Goal: Obtain resource: Download file/media

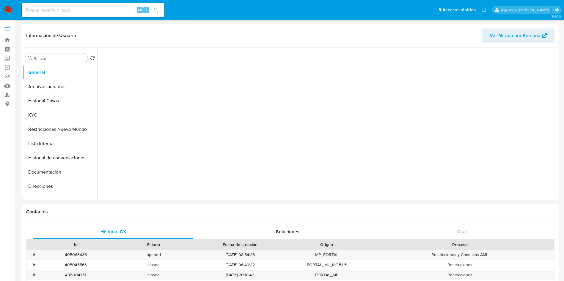
select select "10"
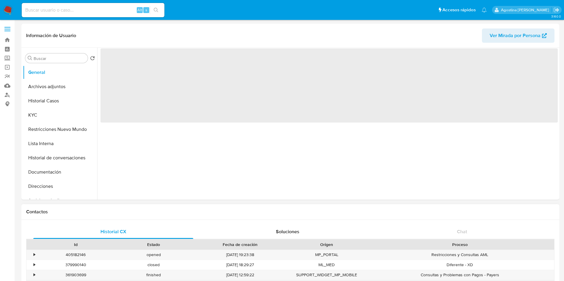
select select "10"
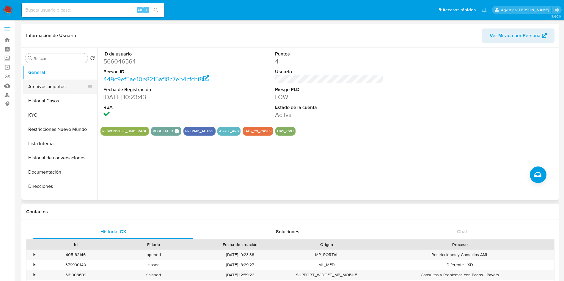
click at [51, 87] on button "Archivos adjuntos" at bounding box center [58, 87] width 70 height 14
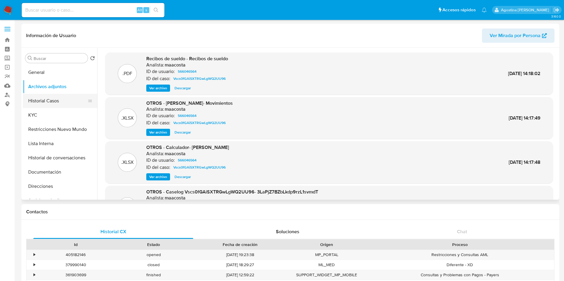
click at [68, 97] on button "Historial Casos" at bounding box center [58, 101] width 70 height 14
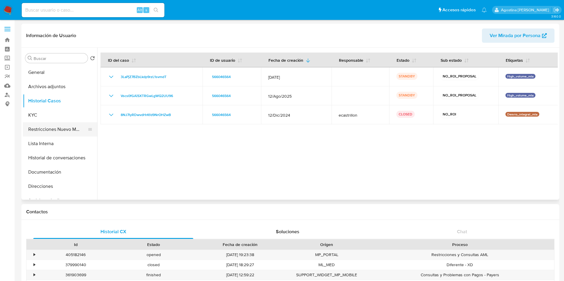
click at [57, 130] on button "Restricciones Nuevo Mundo" at bounding box center [58, 129] width 70 height 14
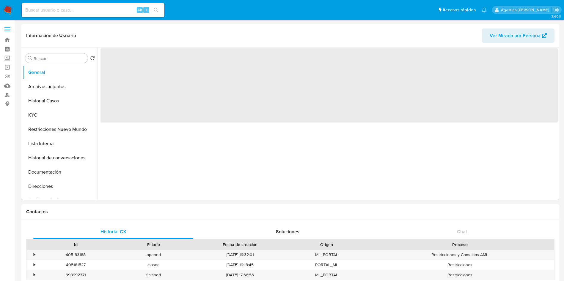
select select "10"
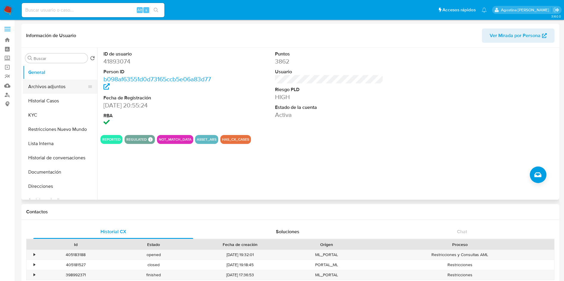
click at [50, 89] on button "Archivos adjuntos" at bounding box center [58, 87] width 70 height 14
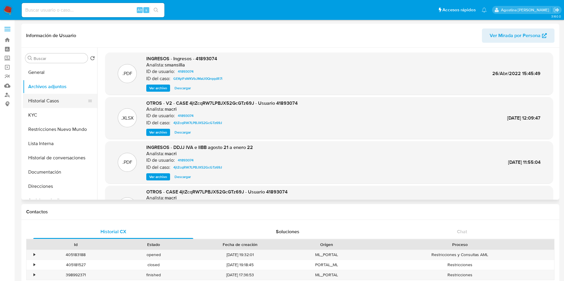
click at [62, 100] on button "Historial Casos" at bounding box center [58, 101] width 70 height 14
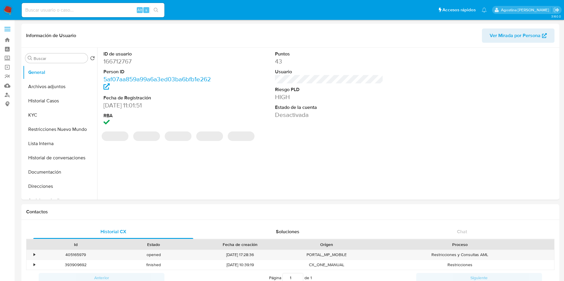
select select "10"
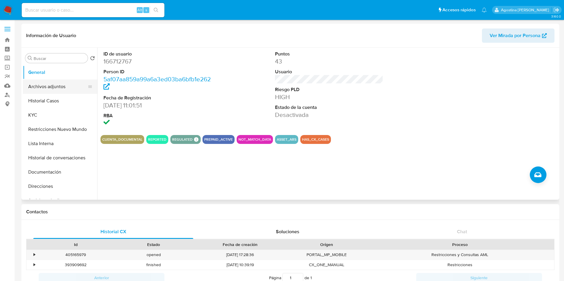
click at [50, 91] on button "Archivos adjuntos" at bounding box center [58, 87] width 70 height 14
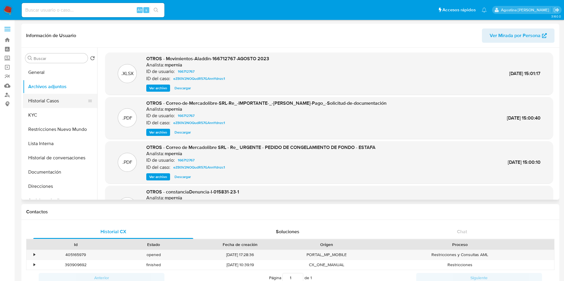
click at [66, 99] on button "Historial Casos" at bounding box center [58, 101] width 70 height 14
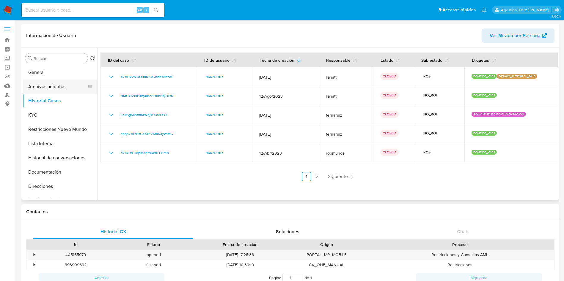
click at [70, 84] on button "Archivos adjuntos" at bounding box center [58, 87] width 70 height 14
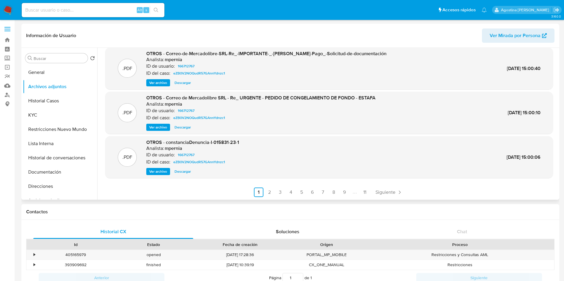
scroll to position [50, 0]
click at [267, 193] on link "2" at bounding box center [269, 193] width 10 height 10
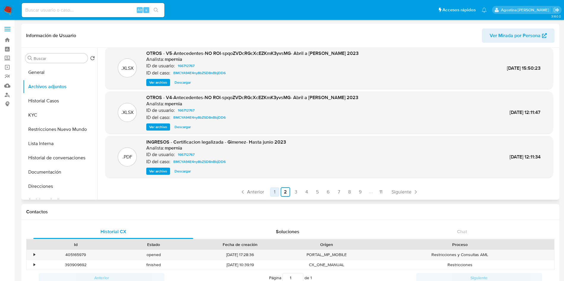
click at [271, 191] on link "1" at bounding box center [275, 193] width 10 height 10
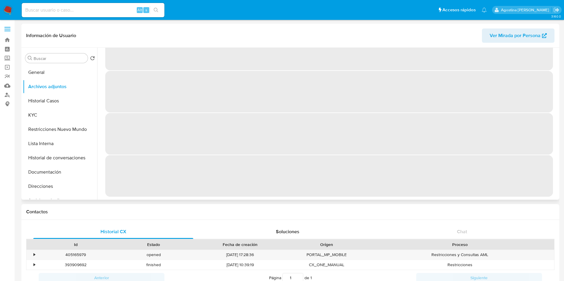
scroll to position [0, 0]
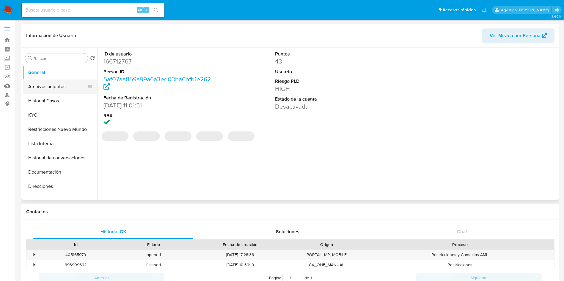
select select "10"
click at [63, 85] on button "Archivos adjuntos" at bounding box center [58, 87] width 70 height 14
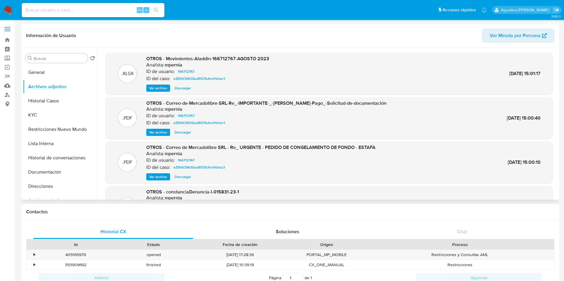
click at [163, 132] on span "Ver archivo" at bounding box center [158, 133] width 18 height 6
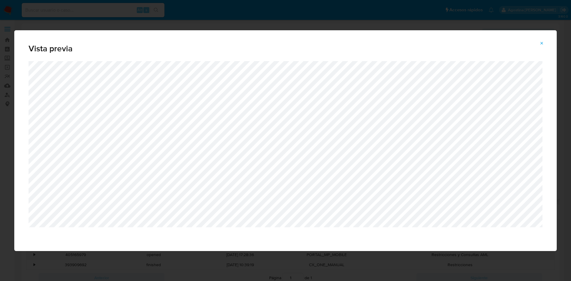
click at [543, 44] on icon "Attachment preview" at bounding box center [541, 43] width 5 height 5
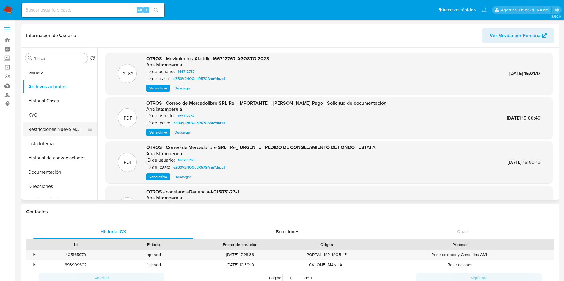
click at [69, 134] on button "Restricciones Nuevo Mundo" at bounding box center [58, 129] width 70 height 14
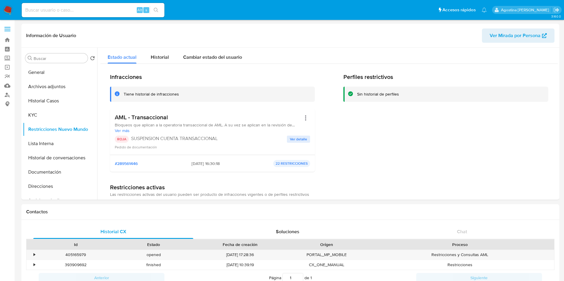
click at [296, 141] on span "Ver detalle" at bounding box center [298, 139] width 17 height 6
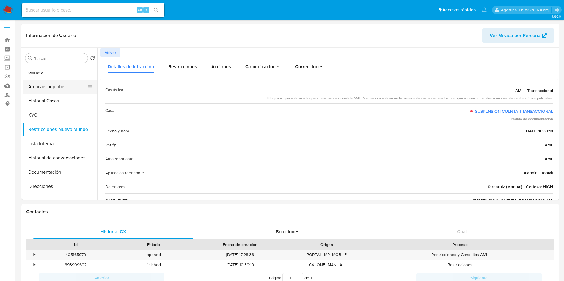
click at [67, 86] on button "Archivos adjuntos" at bounding box center [58, 87] width 70 height 14
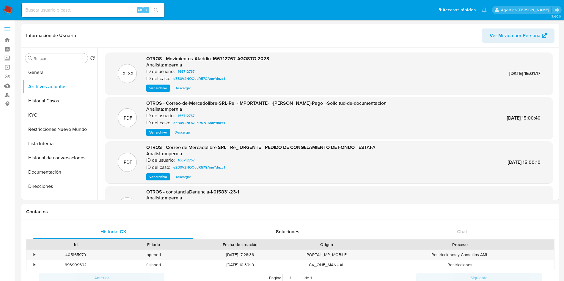
click at [164, 89] on span "Ver archivo" at bounding box center [158, 88] width 18 height 6
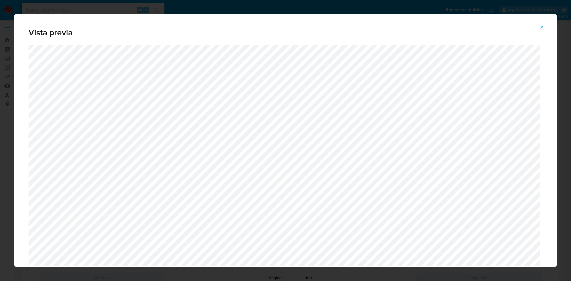
click at [540, 31] on span "Attachment preview" at bounding box center [541, 27] width 5 height 8
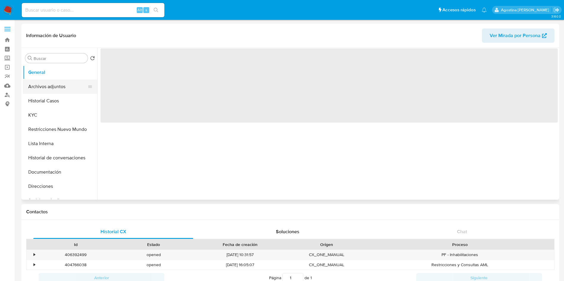
click at [52, 88] on button "Archivos adjuntos" at bounding box center [58, 87] width 70 height 14
select select "10"
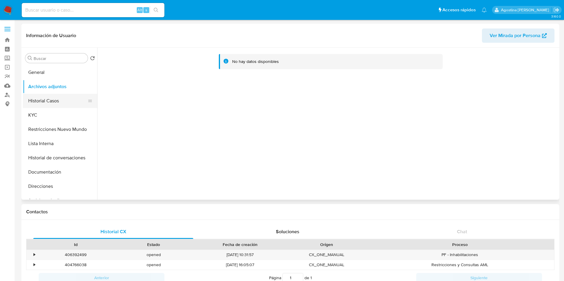
click at [58, 96] on button "Historial Casos" at bounding box center [58, 101] width 70 height 14
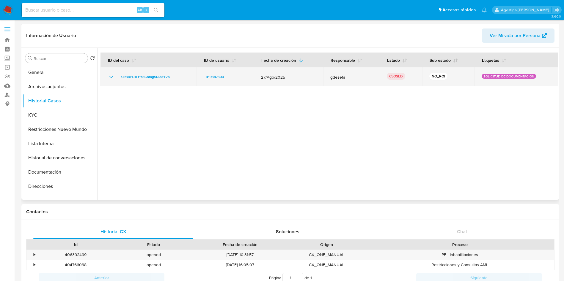
click at [110, 79] on icon "Mostrar/Ocultar" at bounding box center [111, 76] width 7 height 7
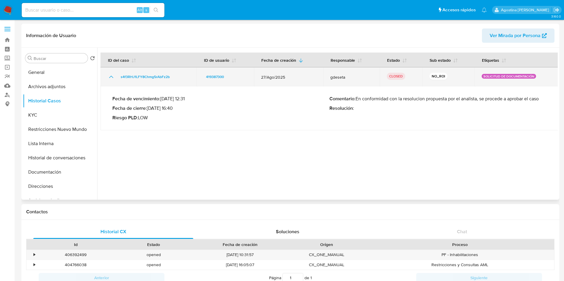
click at [110, 79] on icon "Mostrar/Ocultar" at bounding box center [111, 76] width 7 height 7
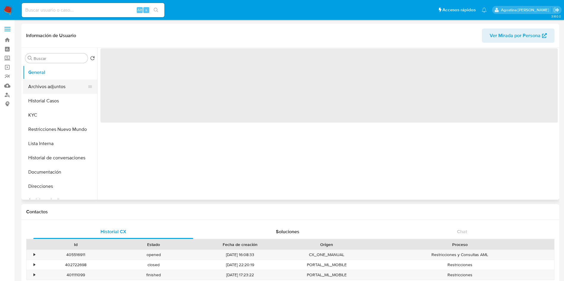
click at [53, 87] on button "Archivos adjuntos" at bounding box center [58, 87] width 70 height 14
select select "10"
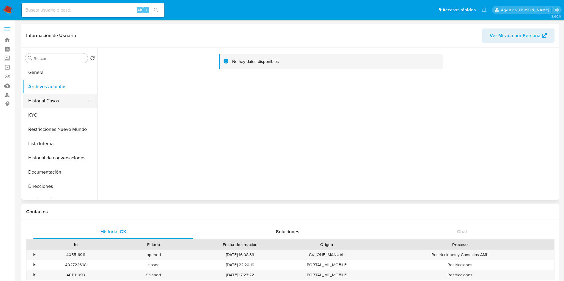
click at [59, 103] on button "Historial Casos" at bounding box center [58, 101] width 70 height 14
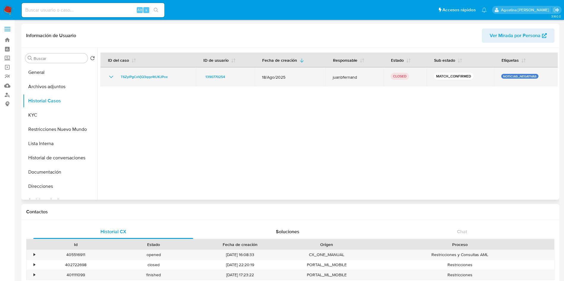
click at [113, 79] on icon "Mostrar/Ocultar" at bounding box center [111, 76] width 7 height 7
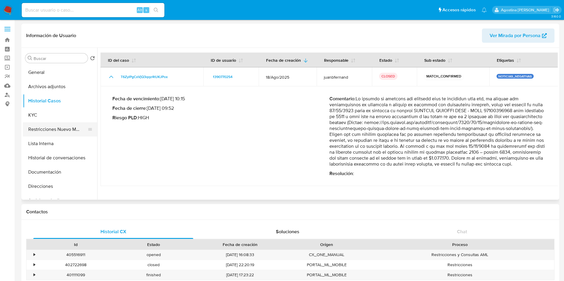
click at [76, 130] on button "Restricciones Nuevo Mundo" at bounding box center [58, 129] width 70 height 14
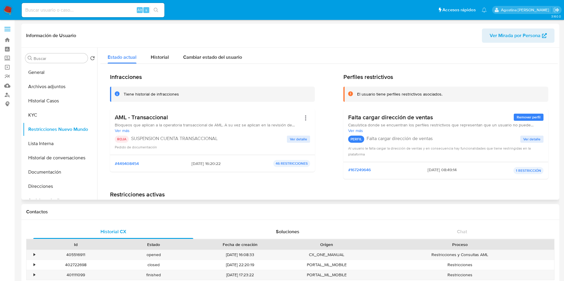
click at [299, 139] on span "Ver detalle" at bounding box center [298, 139] width 17 height 6
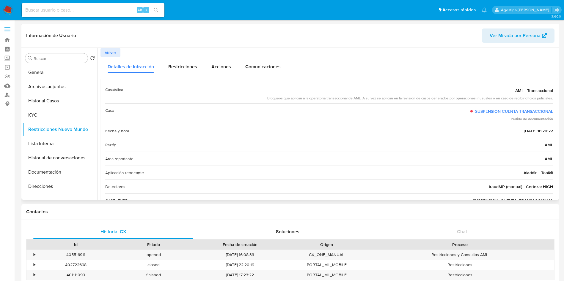
click at [119, 55] on button "Volver" at bounding box center [110, 53] width 20 height 10
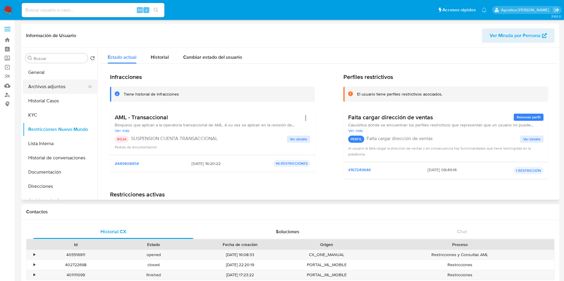
click at [48, 86] on button "Archivos adjuntos" at bounding box center [58, 87] width 70 height 14
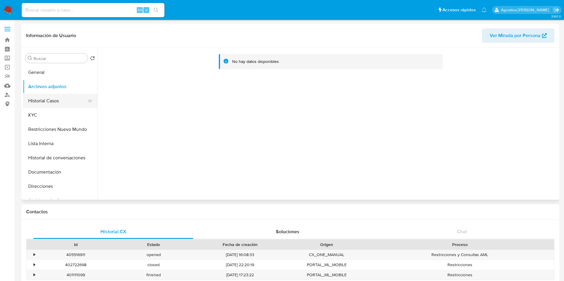
click at [81, 101] on button "Historial Casos" at bounding box center [58, 101] width 70 height 14
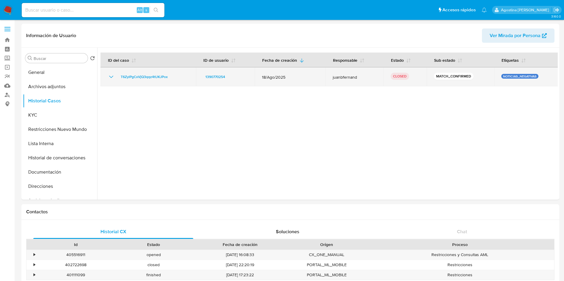
click at [112, 78] on icon "Mostrar/Ocultar" at bounding box center [111, 76] width 7 height 7
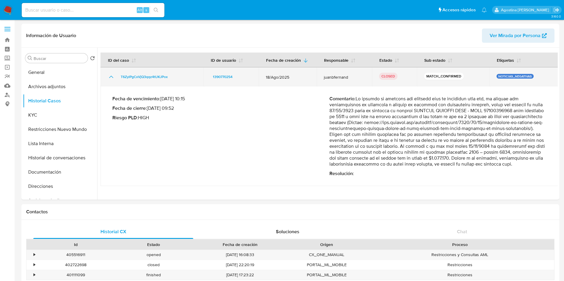
click at [112, 78] on icon "Mostrar/Ocultar" at bounding box center [111, 76] width 7 height 7
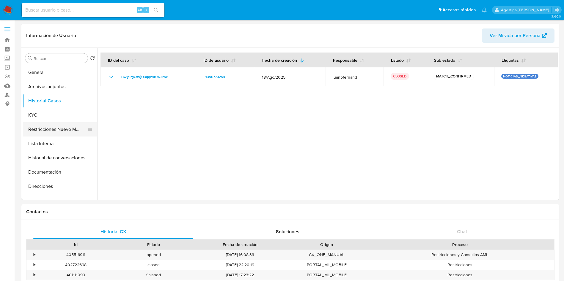
click at [53, 124] on button "Restricciones Nuevo Mundo" at bounding box center [58, 129] width 70 height 14
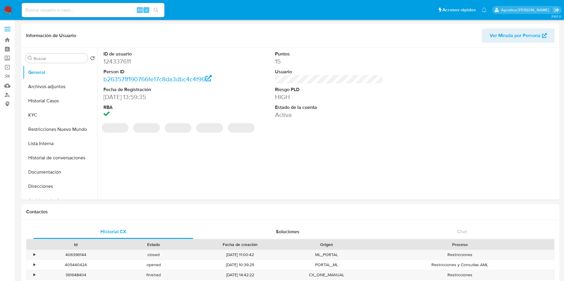
select select "10"
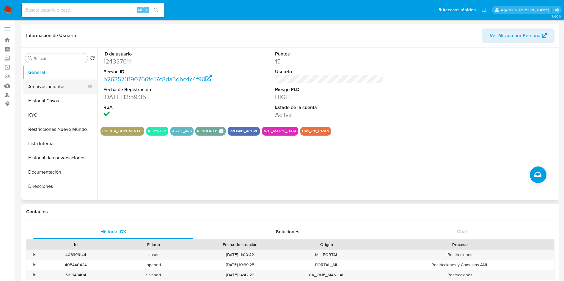
click at [49, 88] on button "Archivos adjuntos" at bounding box center [58, 87] width 70 height 14
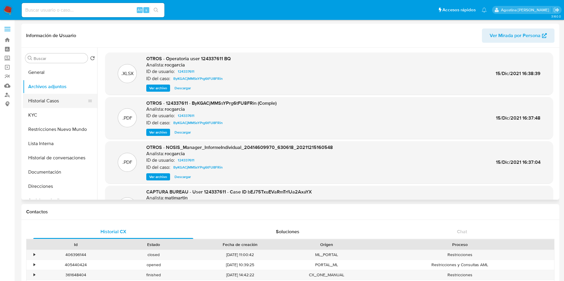
click at [55, 101] on button "Historial Casos" at bounding box center [58, 101] width 70 height 14
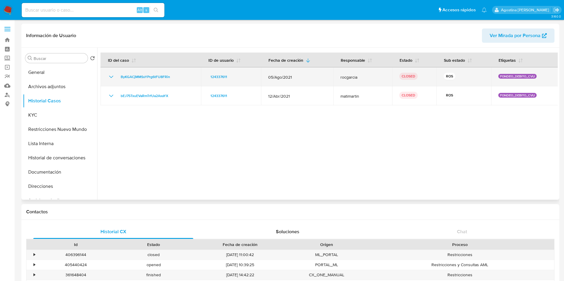
click at [111, 75] on icon "Mostrar/Ocultar" at bounding box center [111, 76] width 7 height 7
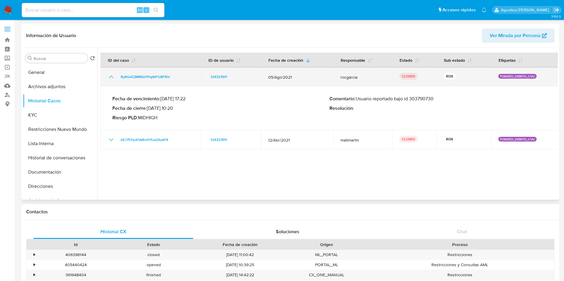
click at [111, 75] on icon "Mostrar/Ocultar" at bounding box center [111, 76] width 7 height 7
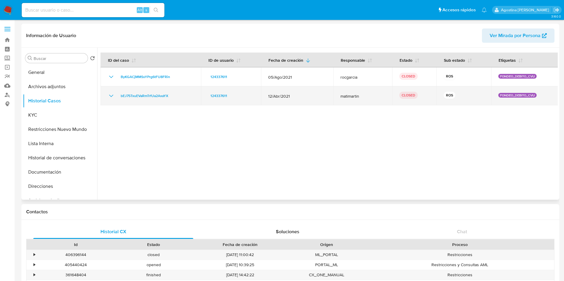
click at [113, 95] on icon "Mostrar/Ocultar" at bounding box center [111, 96] width 4 height 2
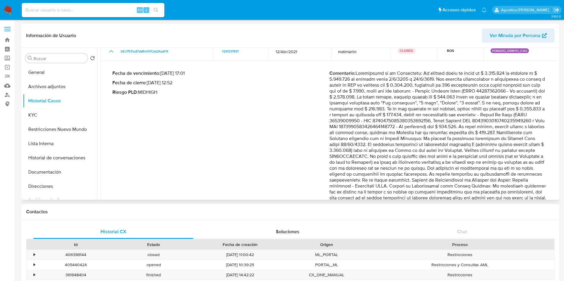
scroll to position [86, 0]
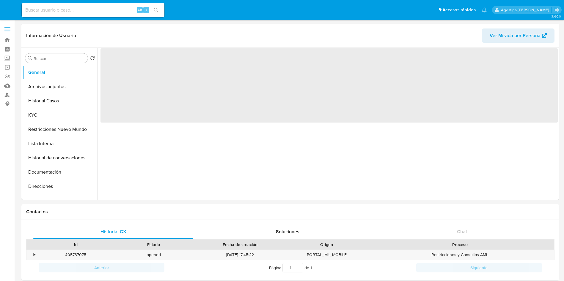
select select "10"
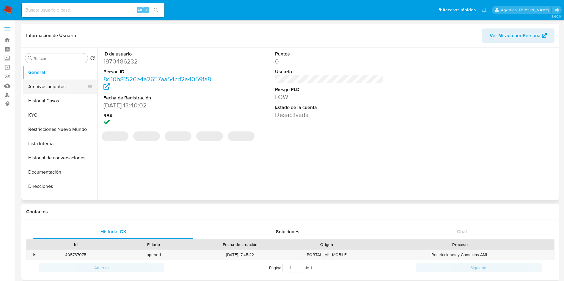
click at [49, 89] on button "Archivos adjuntos" at bounding box center [58, 87] width 70 height 14
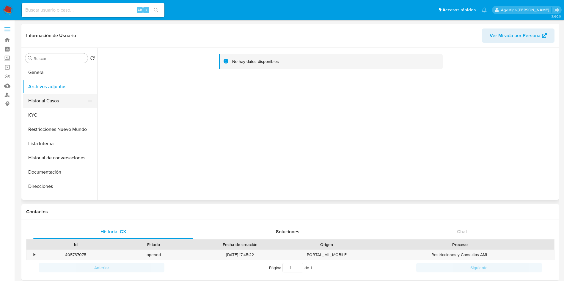
click at [64, 99] on button "Historial Casos" at bounding box center [58, 101] width 70 height 14
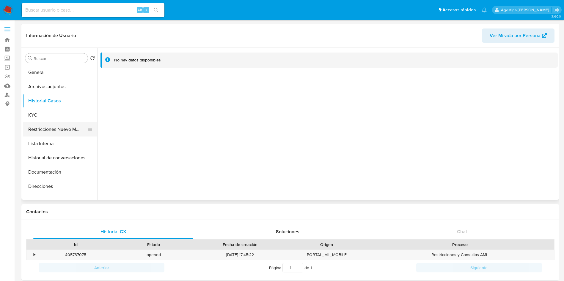
click at [62, 127] on button "Restricciones Nuevo Mundo" at bounding box center [58, 129] width 70 height 14
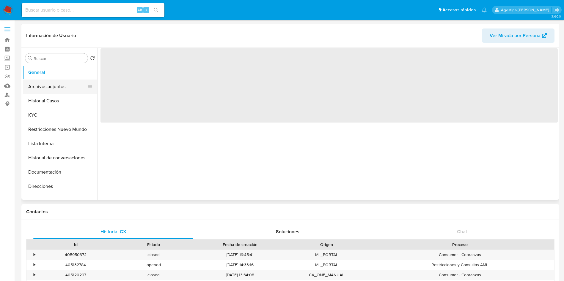
click at [62, 85] on button "Archivos adjuntos" at bounding box center [58, 87] width 70 height 14
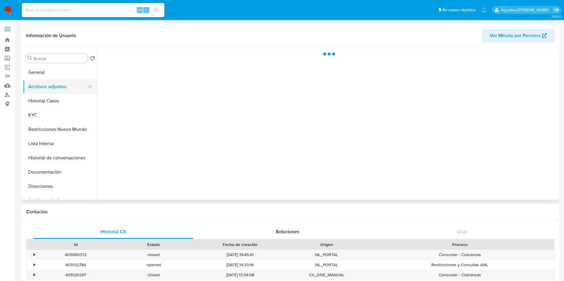
select select "10"
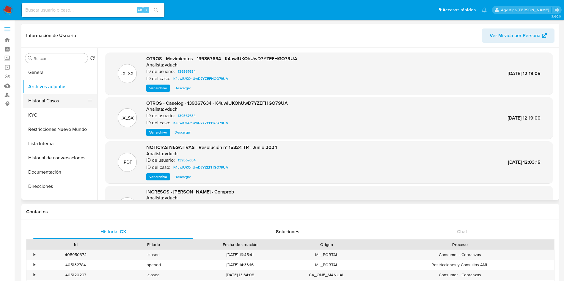
click at [51, 97] on button "Historial Casos" at bounding box center [58, 101] width 70 height 14
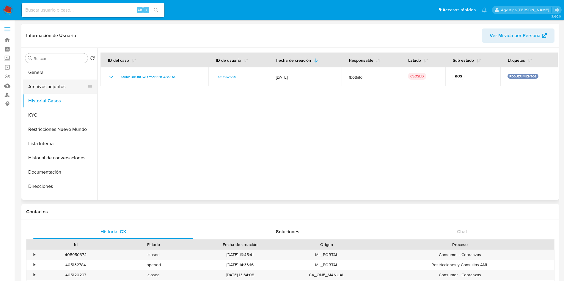
click at [47, 91] on button "Archivos adjuntos" at bounding box center [58, 87] width 70 height 14
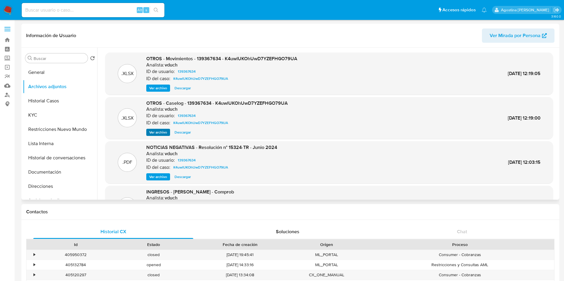
click at [157, 136] on div ".XLSX OTROS - Caselog - 139367634 - K4uwlUKOhUwD7YZEFHGO79UA Analista: vduch ID…" at bounding box center [329, 118] width 448 height 42
click at [157, 133] on span "Ver archivo" at bounding box center [158, 133] width 18 height 6
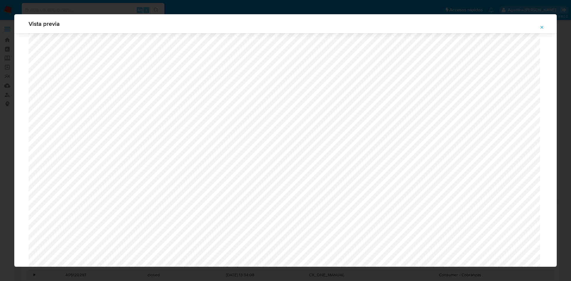
scroll to position [434, 0]
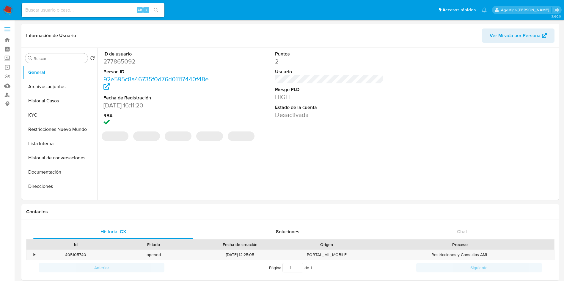
select select "10"
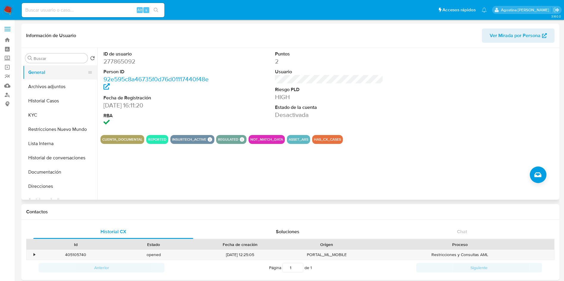
click at [46, 87] on button "Archivos adjuntos" at bounding box center [60, 87] width 74 height 14
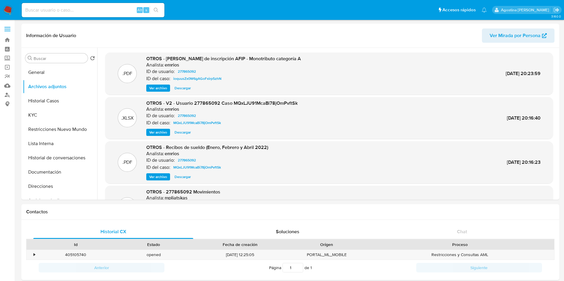
click at [105, 10] on input at bounding box center [93, 10] width 143 height 8
paste input "277865092"
type input "277865092"
click at [163, 14] on div "277865092 Alt s" at bounding box center [93, 10] width 143 height 14
click at [63, 97] on button "Historial Casos" at bounding box center [58, 101] width 70 height 14
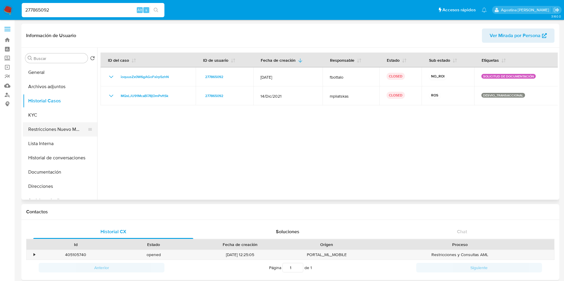
click at [60, 129] on button "Restricciones Nuevo Mundo" at bounding box center [58, 129] width 70 height 14
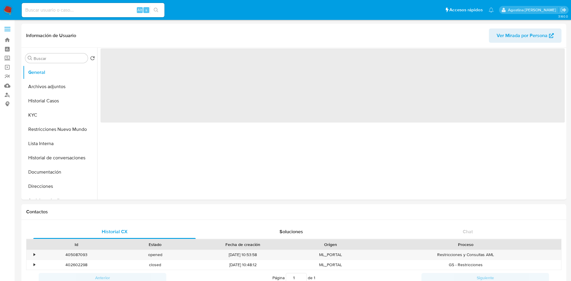
select select "10"
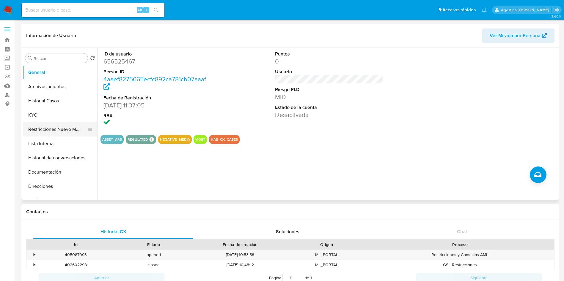
click at [58, 131] on button "Restricciones Nuevo Mundo" at bounding box center [58, 129] width 70 height 14
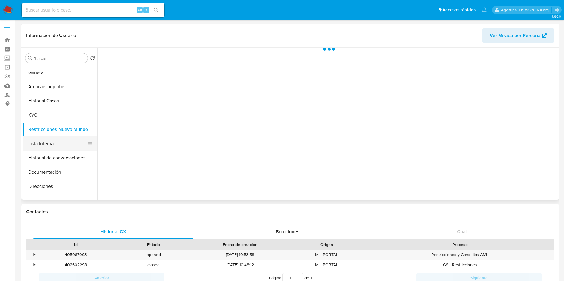
click at [56, 142] on button "Lista Interna" at bounding box center [58, 144] width 70 height 14
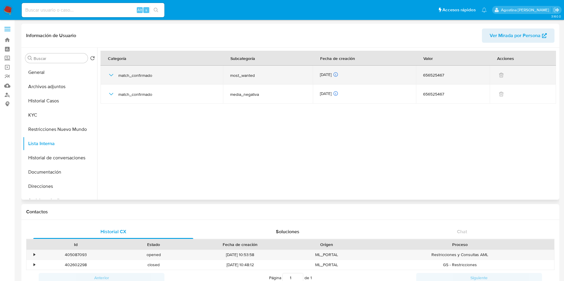
click at [109, 73] on icon "button" at bounding box center [111, 75] width 7 height 7
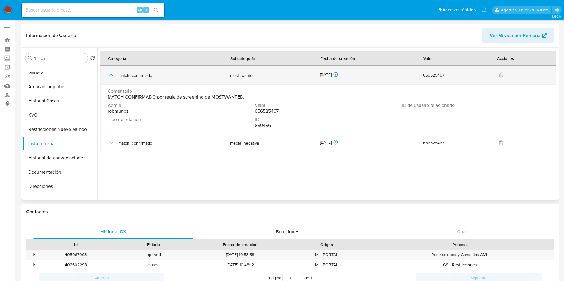
click at [109, 73] on icon "button" at bounding box center [111, 75] width 7 height 7
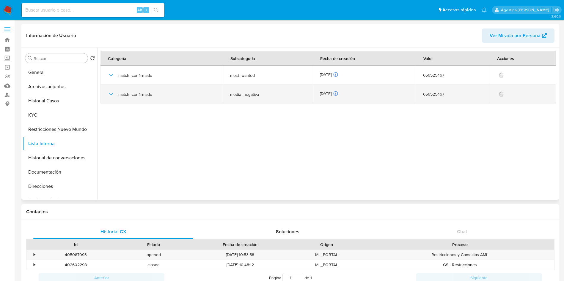
click at [110, 92] on icon "button" at bounding box center [111, 94] width 7 height 7
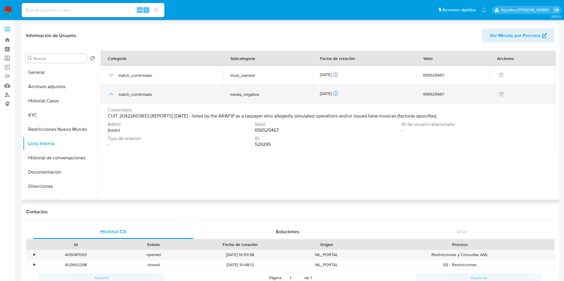
click at [110, 92] on icon "button" at bounding box center [111, 94] width 7 height 7
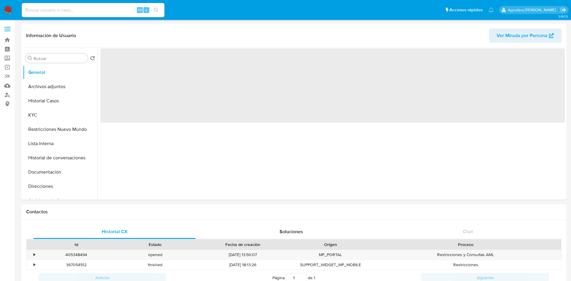
select select "10"
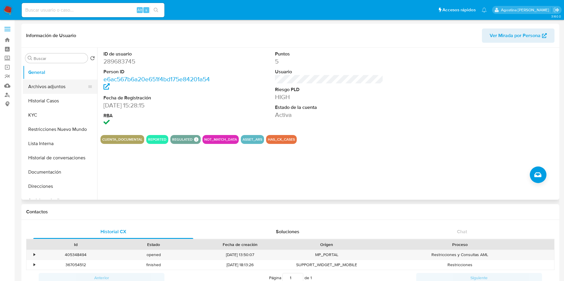
click at [55, 90] on button "Archivos adjuntos" at bounding box center [58, 87] width 70 height 14
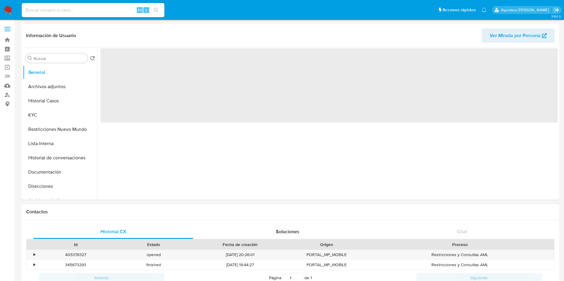
select select "10"
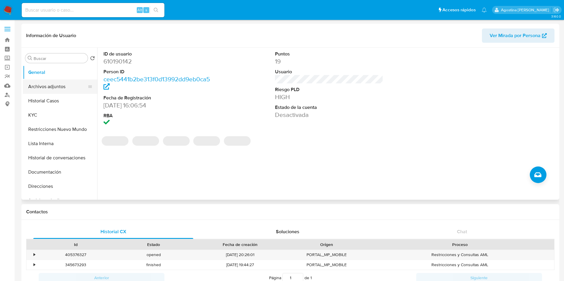
click at [40, 90] on button "Archivos adjuntos" at bounding box center [58, 87] width 70 height 14
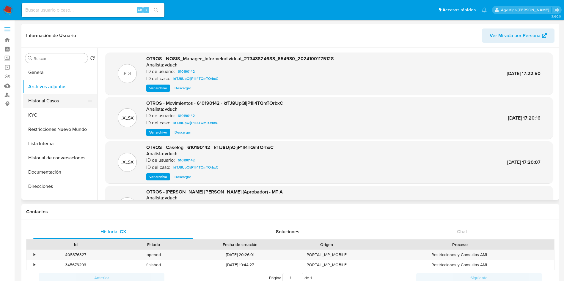
click at [53, 104] on button "Historial Casos" at bounding box center [58, 101] width 70 height 14
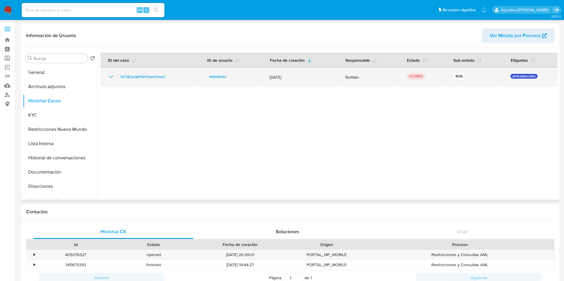
click at [108, 77] on icon "Mostrar/Ocultar" at bounding box center [111, 76] width 7 height 7
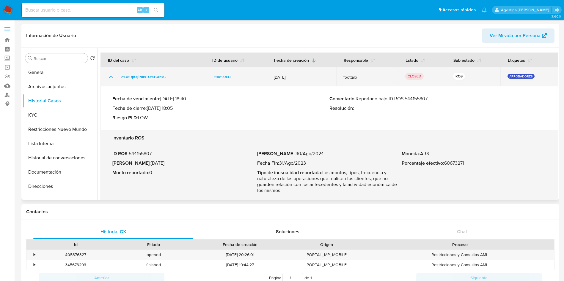
click at [108, 77] on icon "Mostrar/Ocultar" at bounding box center [111, 76] width 7 height 7
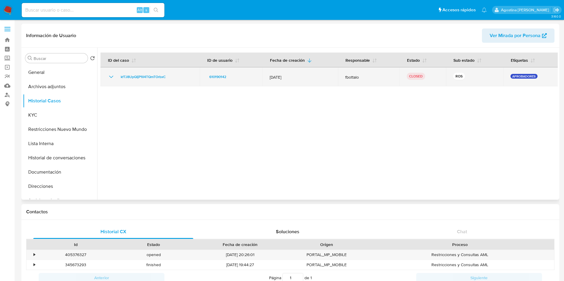
click at [108, 77] on icon "Mostrar/Ocultar" at bounding box center [111, 76] width 7 height 7
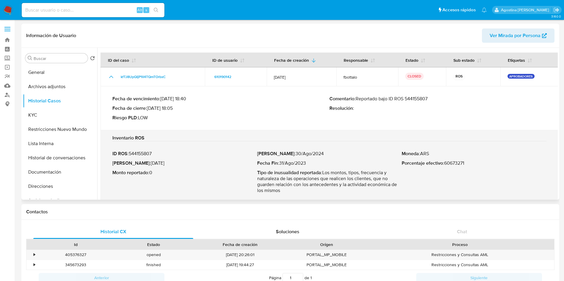
scroll to position [6, 0]
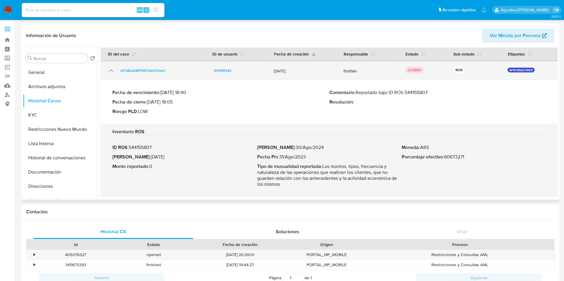
click at [110, 68] on icon "Mostrar/Ocultar" at bounding box center [111, 70] width 7 height 7
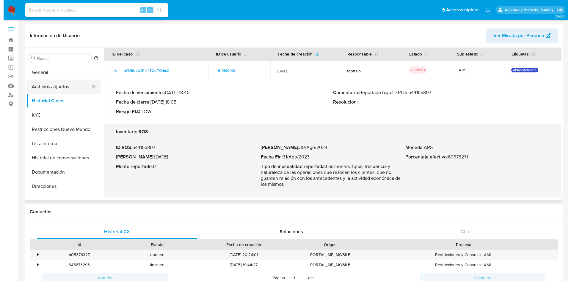
scroll to position [0, 0]
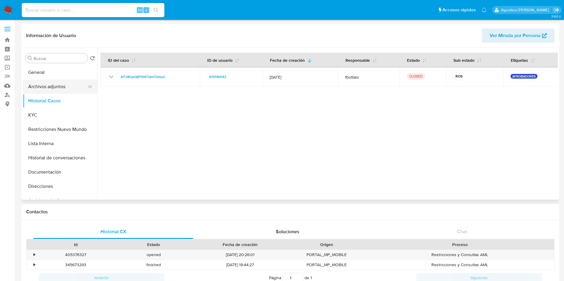
click at [60, 88] on button "Archivos adjuntos" at bounding box center [58, 87] width 70 height 14
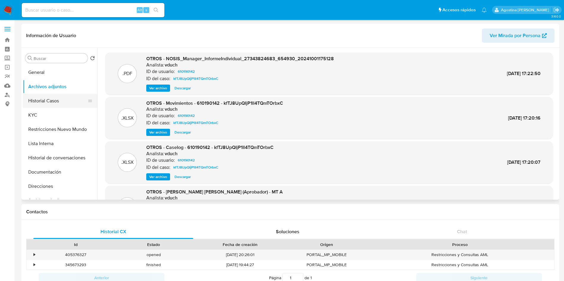
click at [52, 100] on button "Historial Casos" at bounding box center [58, 101] width 70 height 14
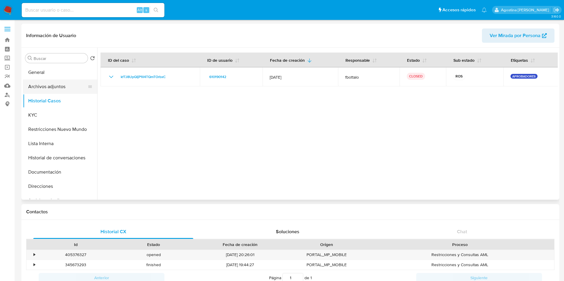
click at [55, 90] on button "Archivos adjuntos" at bounding box center [58, 87] width 70 height 14
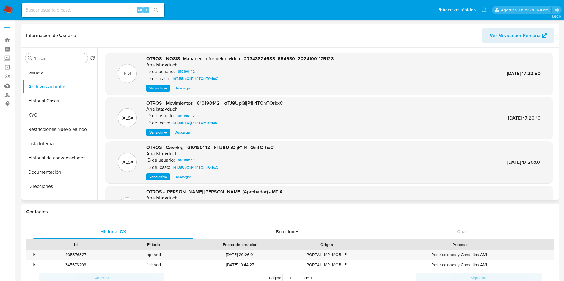
click at [158, 176] on span "Ver archivo" at bounding box center [158, 177] width 18 height 6
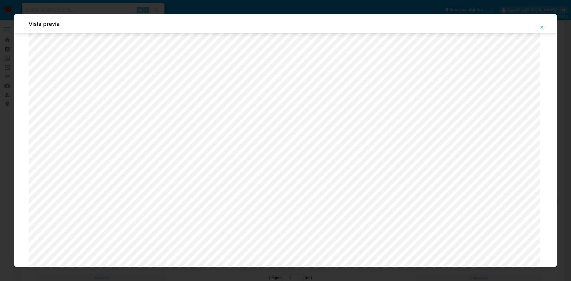
scroll to position [389, 0]
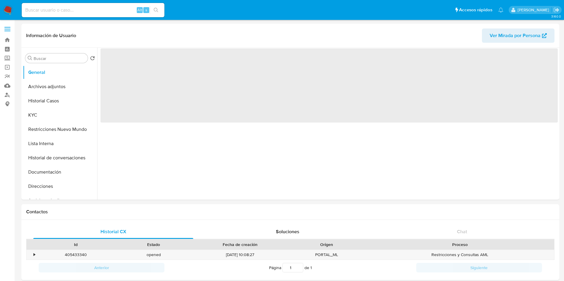
select select "10"
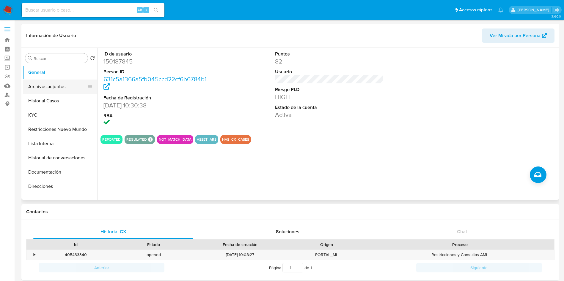
click at [63, 89] on button "Archivos adjuntos" at bounding box center [58, 87] width 70 height 14
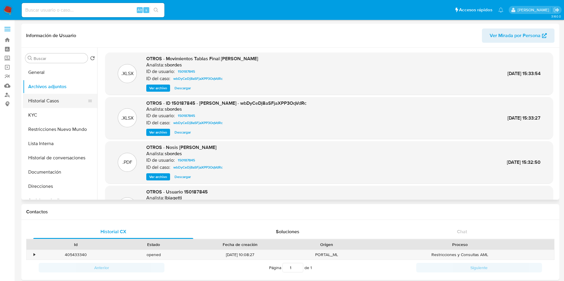
click at [61, 104] on button "Historial Casos" at bounding box center [58, 101] width 70 height 14
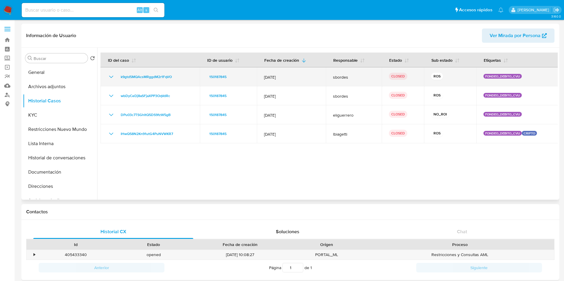
click at [112, 73] on icon "Mostrar/Ocultar" at bounding box center [111, 76] width 7 height 7
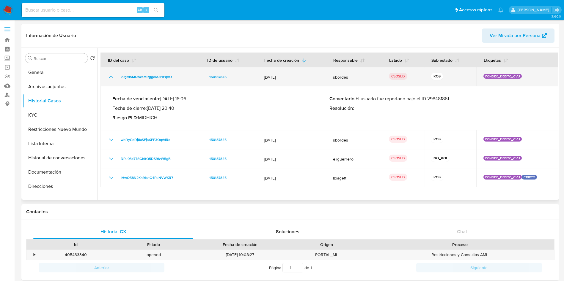
click at [113, 77] on icon "Mostrar/Ocultar" at bounding box center [111, 76] width 7 height 7
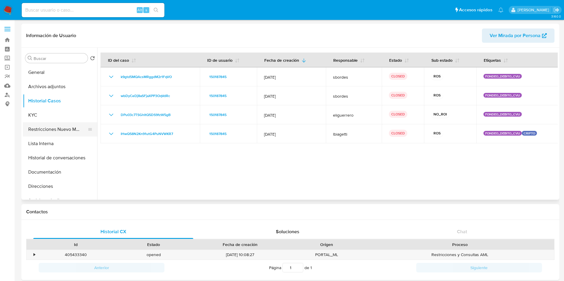
click at [69, 131] on button "Restricciones Nuevo Mundo" at bounding box center [58, 129] width 70 height 14
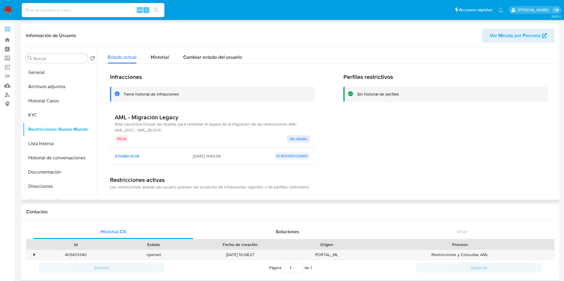
click at [296, 133] on div "AML - Migración Legacy Esta casuística incluye las tarjetas para remediar el le…" at bounding box center [212, 128] width 195 height 29
click at [296, 140] on span "Ver detalle" at bounding box center [298, 139] width 17 height 6
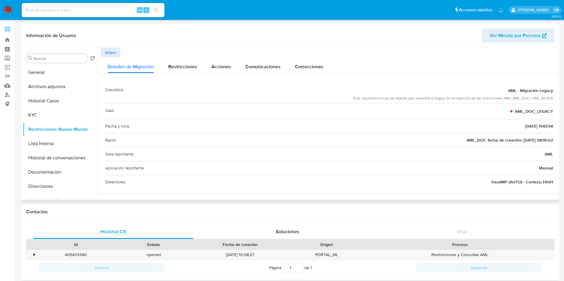
scroll to position [1, 0]
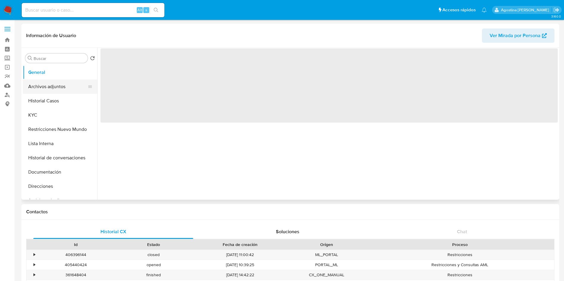
select select "10"
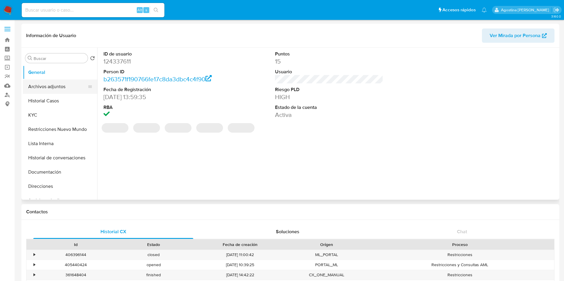
click at [53, 91] on button "Archivos adjuntos" at bounding box center [58, 87] width 70 height 14
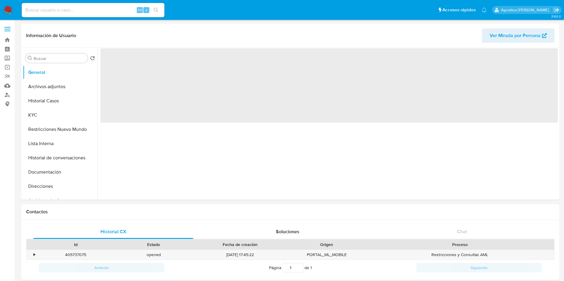
select select "10"
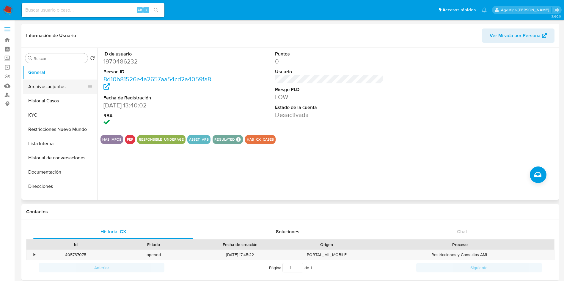
click at [65, 88] on button "Archivos adjuntos" at bounding box center [58, 87] width 70 height 14
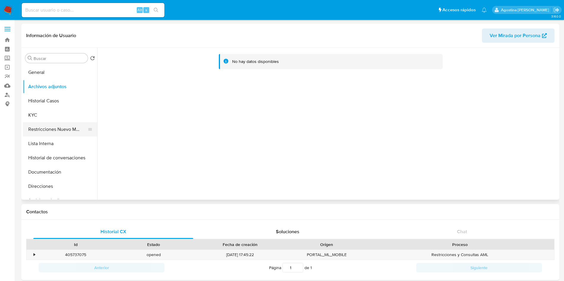
click at [66, 126] on button "Restricciones Nuevo Mundo" at bounding box center [58, 129] width 70 height 14
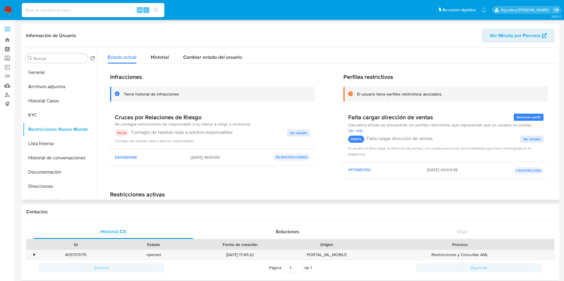
click at [291, 132] on span "Ver detalle" at bounding box center [298, 133] width 17 height 6
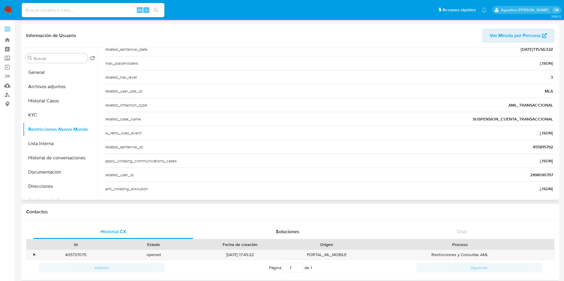
scroll to position [202, 0]
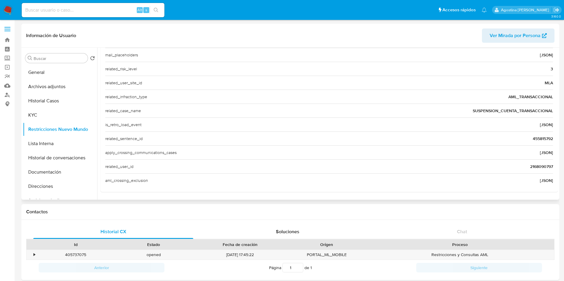
click at [538, 164] on span "2168090797" at bounding box center [541, 167] width 23 height 6
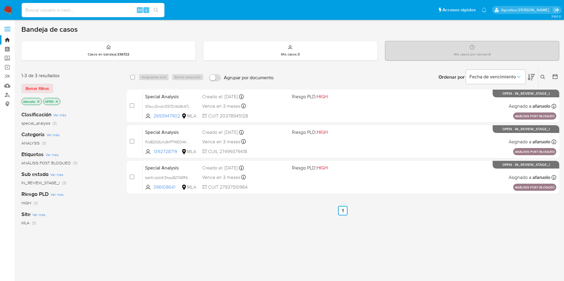
click at [111, 10] on input at bounding box center [93, 10] width 143 height 8
paste input "2168090797"
type input "2168090797"
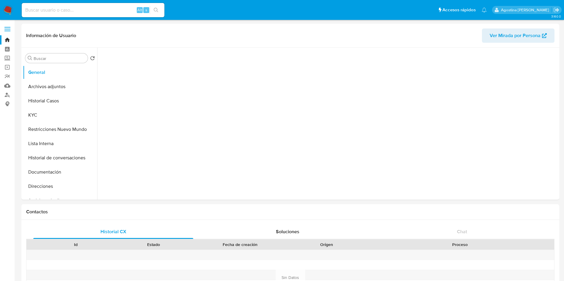
select select "10"
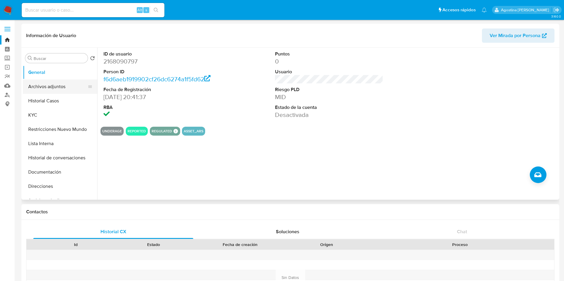
click at [62, 87] on button "Archivos adjuntos" at bounding box center [58, 87] width 70 height 14
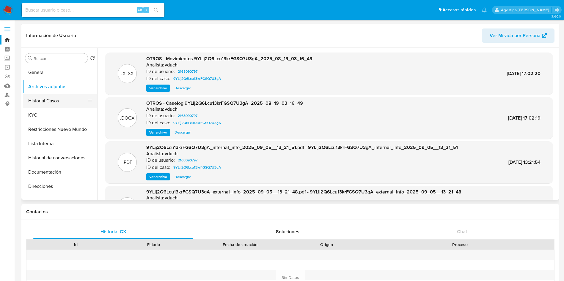
click at [54, 97] on button "Historial Casos" at bounding box center [58, 101] width 70 height 14
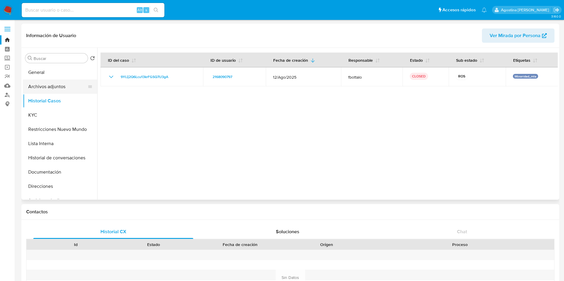
click at [49, 89] on button "Archivos adjuntos" at bounding box center [58, 87] width 70 height 14
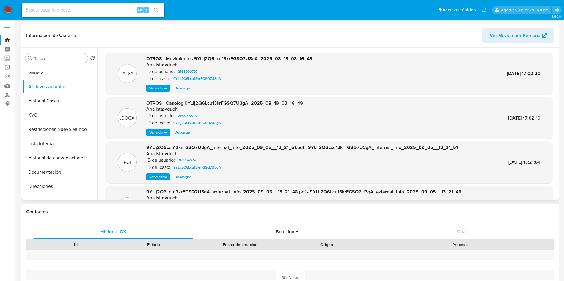
click at [163, 131] on span "Ver archivo" at bounding box center [158, 133] width 18 height 6
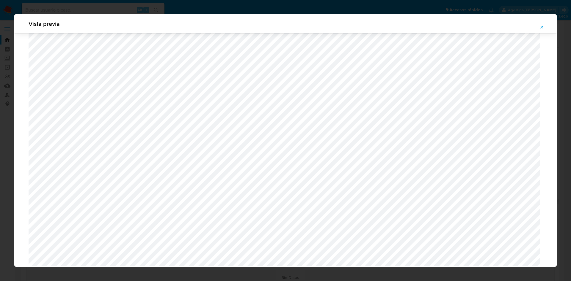
scroll to position [300, 0]
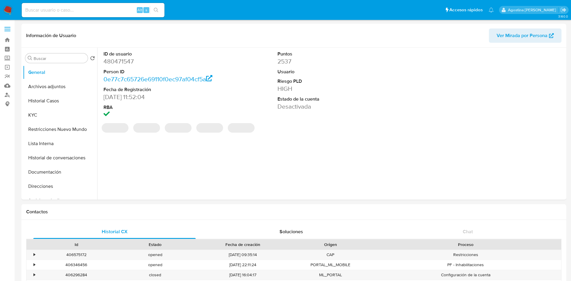
select select "10"
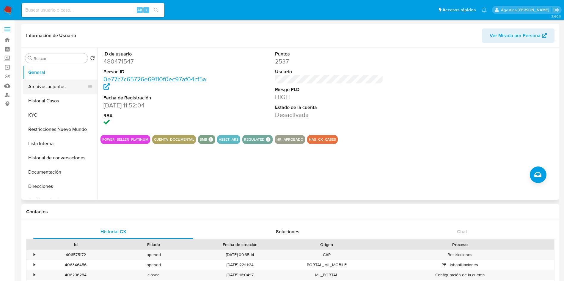
click at [56, 88] on button "Archivos adjuntos" at bounding box center [58, 87] width 70 height 14
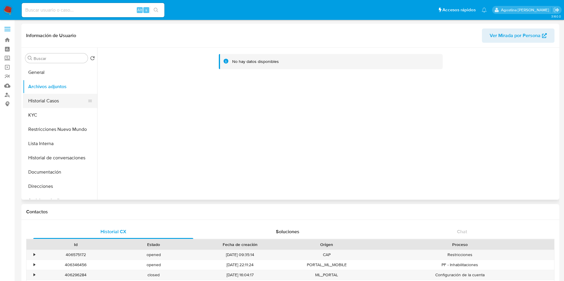
click at [70, 104] on button "Historial Casos" at bounding box center [58, 101] width 70 height 14
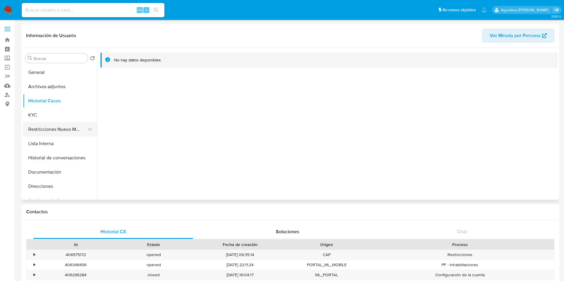
click at [70, 134] on button "Restricciones Nuevo Mundo" at bounding box center [58, 129] width 70 height 14
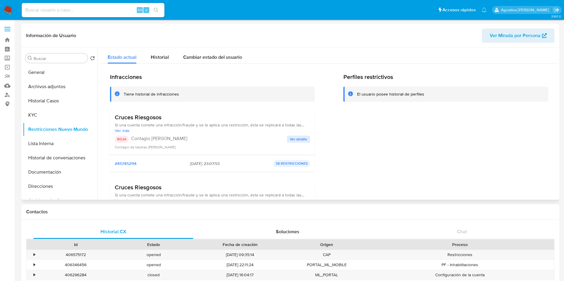
click at [296, 137] on span "Ver detalle" at bounding box center [298, 139] width 17 height 6
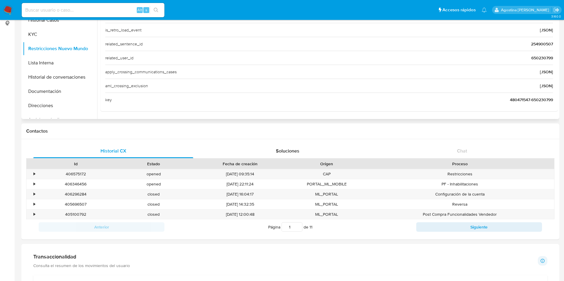
scroll to position [134, 0]
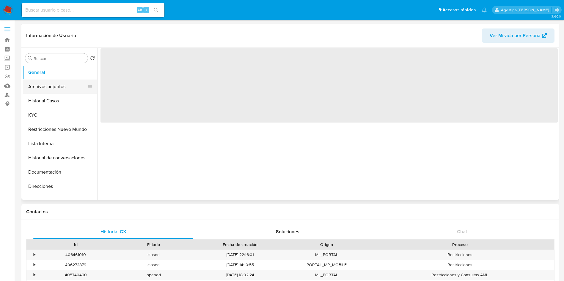
select select "10"
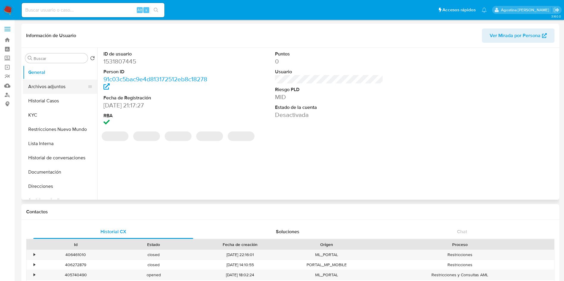
click at [43, 86] on button "Archivos adjuntos" at bounding box center [58, 87] width 70 height 14
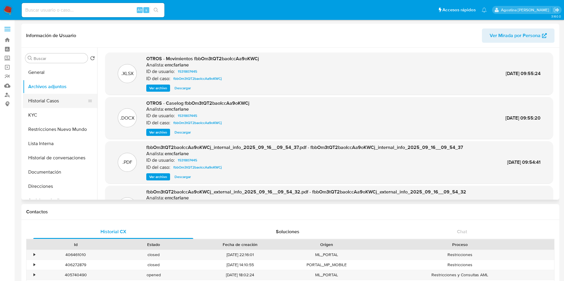
click at [60, 95] on button "Historial Casos" at bounding box center [58, 101] width 70 height 14
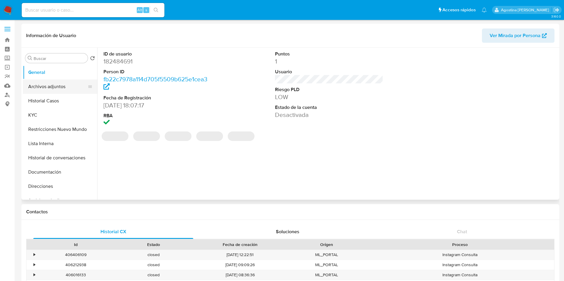
select select "10"
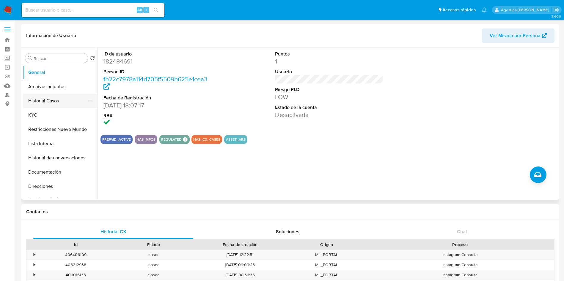
click at [55, 105] on button "Historial Casos" at bounding box center [58, 101] width 70 height 14
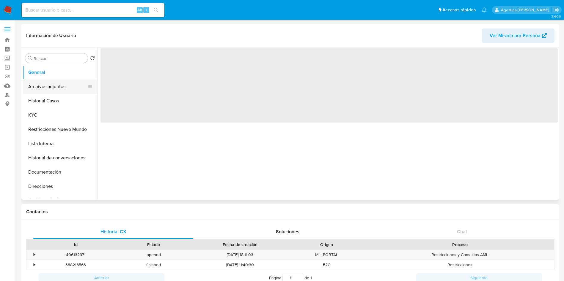
select select "10"
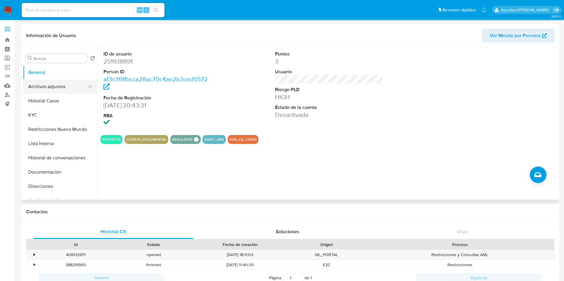
click at [58, 92] on button "Archivos adjuntos" at bounding box center [58, 87] width 70 height 14
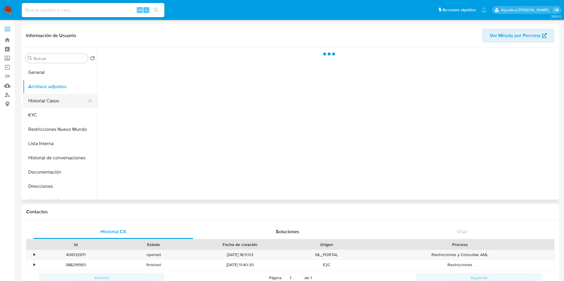
click at [70, 103] on button "Historial Casos" at bounding box center [58, 101] width 70 height 14
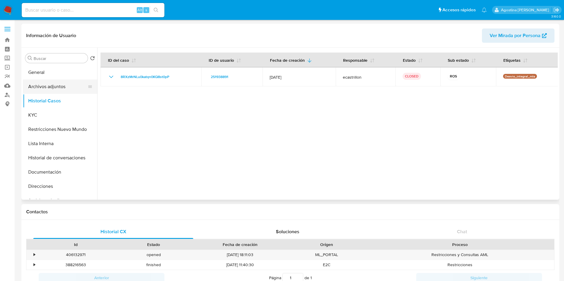
click at [56, 92] on button "Archivos adjuntos" at bounding box center [58, 87] width 70 height 14
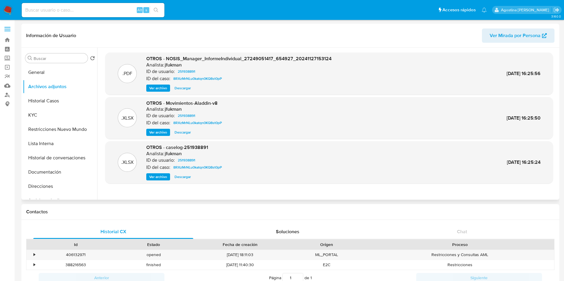
click at [163, 171] on div "OTROS - caselog-251938891 Analista: jfukman ID de usuario: 251938891 ID del cas…" at bounding box center [185, 162] width 78 height 36
click at [163, 173] on div "OTROS - caselog-251938891 Analista: jfukman ID de usuario: 251938891 ID del cas…" at bounding box center [185, 162] width 78 height 36
click at [165, 175] on span "Ver archivo" at bounding box center [158, 177] width 18 height 6
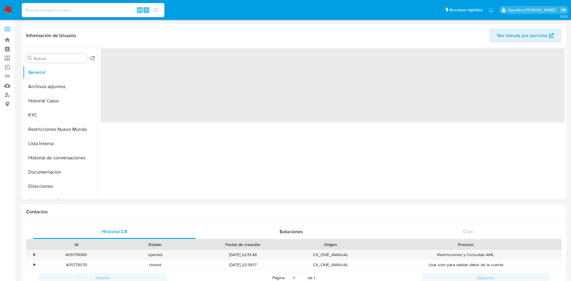
select select "10"
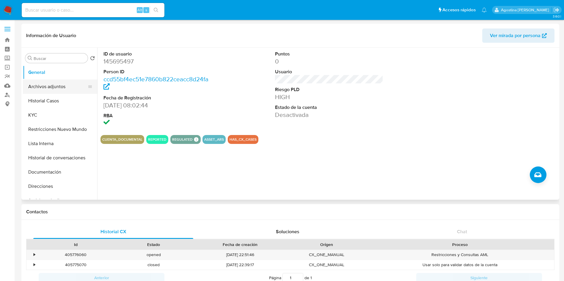
click at [50, 91] on button "Archivos adjuntos" at bounding box center [58, 87] width 70 height 14
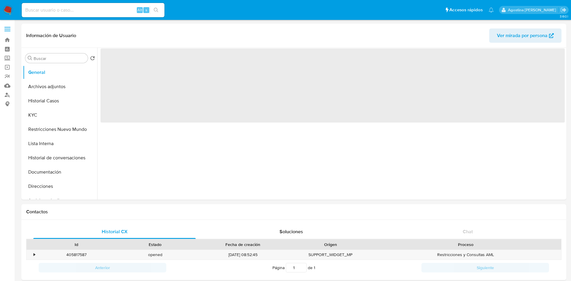
select select "10"
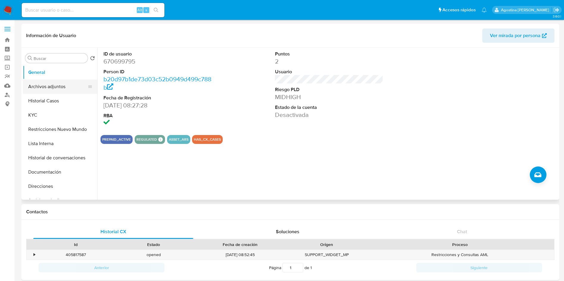
click at [56, 89] on button "Archivos adjuntos" at bounding box center [58, 87] width 70 height 14
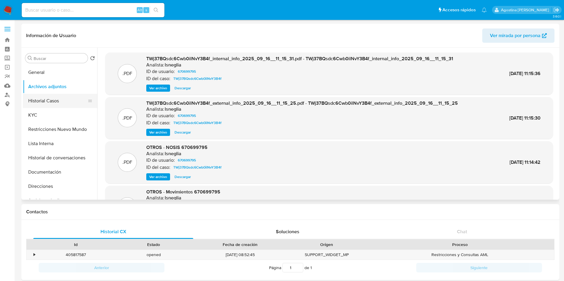
click at [69, 96] on button "Historial Casos" at bounding box center [58, 101] width 70 height 14
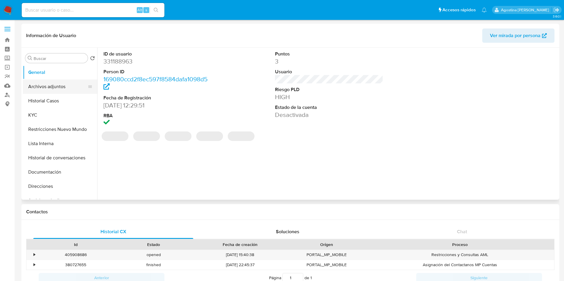
select select "10"
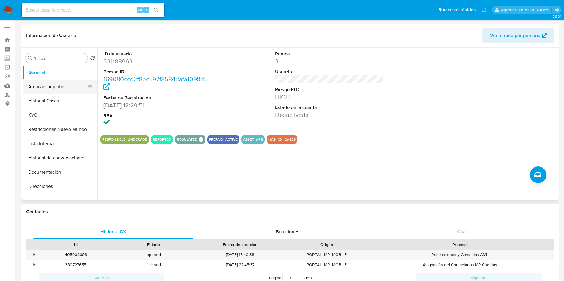
click at [60, 89] on button "Archivos adjuntos" at bounding box center [58, 87] width 70 height 14
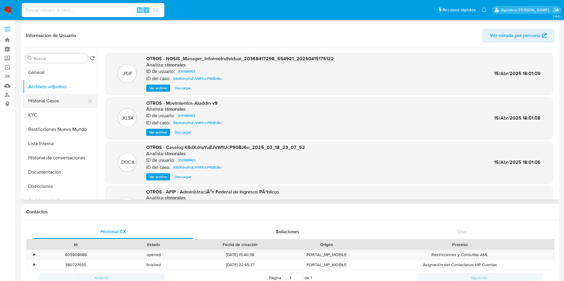
click at [71, 98] on button "Historial Casos" at bounding box center [58, 101] width 70 height 14
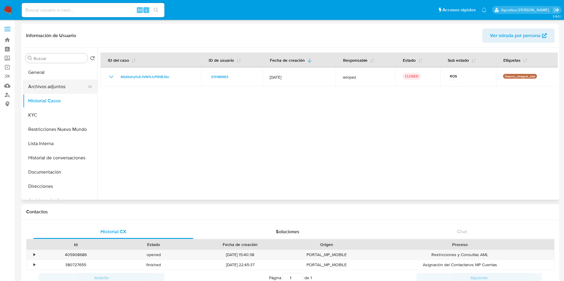
click at [51, 87] on button "Archivos adjuntos" at bounding box center [58, 87] width 70 height 14
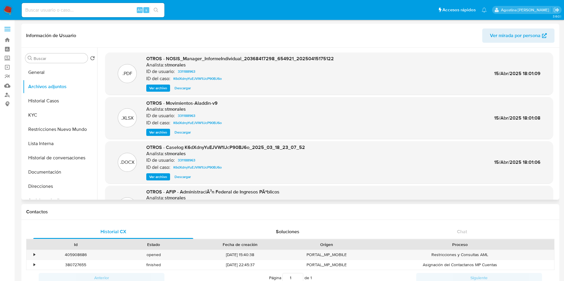
click at [158, 177] on span "Ver archivo" at bounding box center [158, 177] width 18 height 6
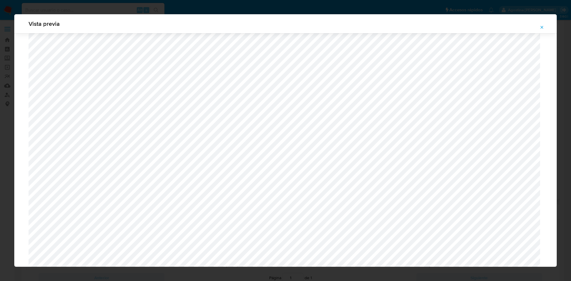
scroll to position [345, 0]
click at [544, 26] on button "Attachment preview" at bounding box center [541, 28] width 13 height 10
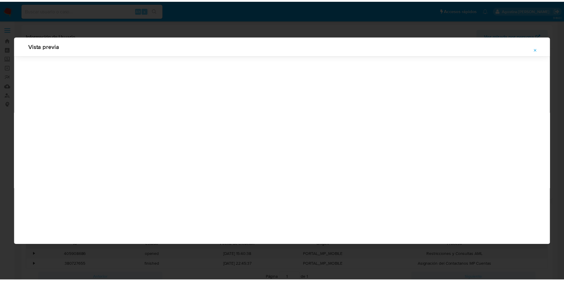
scroll to position [0, 0]
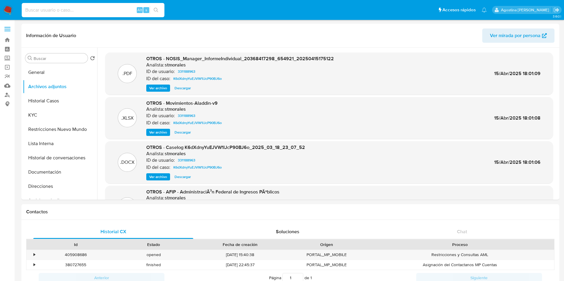
click at [91, 9] on input at bounding box center [93, 10] width 143 height 8
paste input "AZiRTgm3aROKYHttvcDIvyWe"
type input "AZiRTgm3aROKYHttvcDIvyWe"
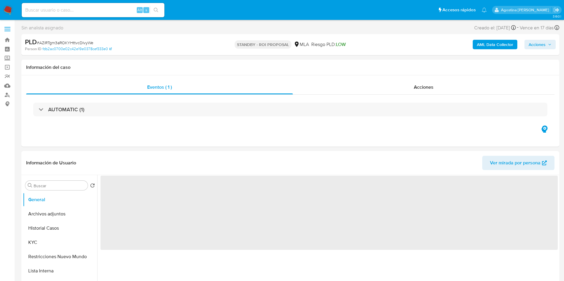
select select "10"
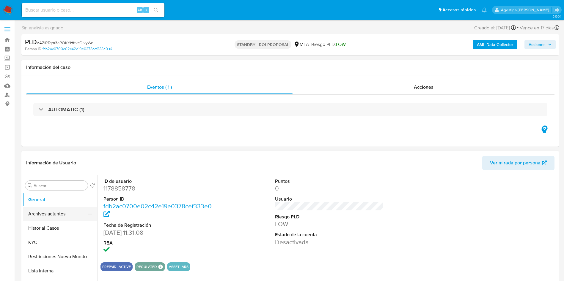
click at [64, 210] on button "Archivos adjuntos" at bounding box center [58, 214] width 70 height 14
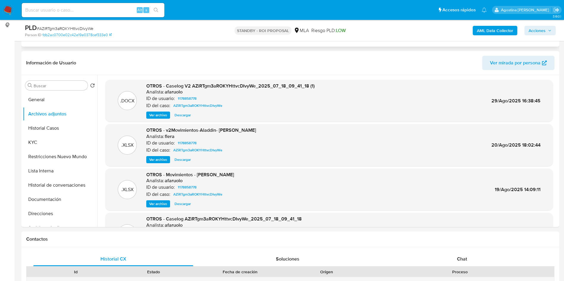
scroll to position [89, 0]
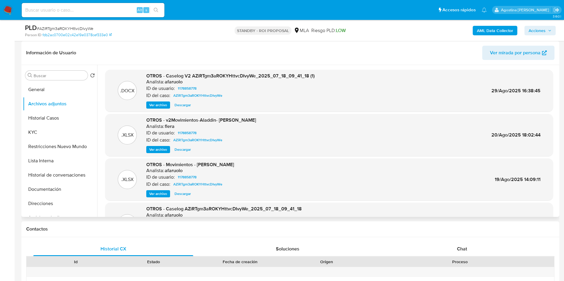
click at [188, 104] on span "Descargar" at bounding box center [182, 105] width 16 height 6
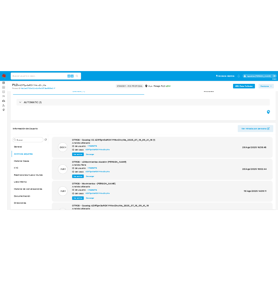
scroll to position [0, 0]
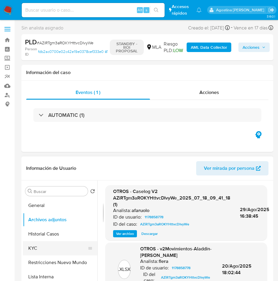
click at [53, 248] on button "KYC" at bounding box center [58, 248] width 70 height 14
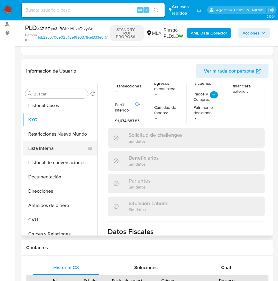
scroll to position [45, 0]
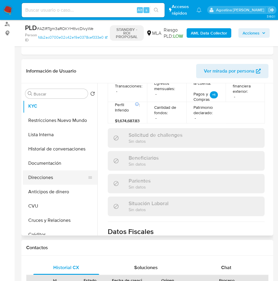
click at [63, 174] on button "Direcciones" at bounding box center [58, 177] width 70 height 14
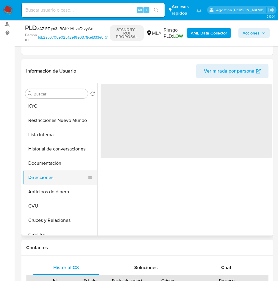
scroll to position [0, 0]
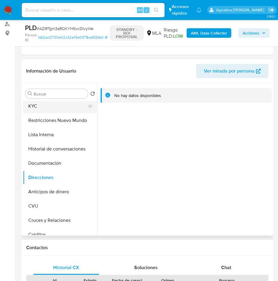
click at [44, 103] on button "KYC" at bounding box center [58, 106] width 70 height 14
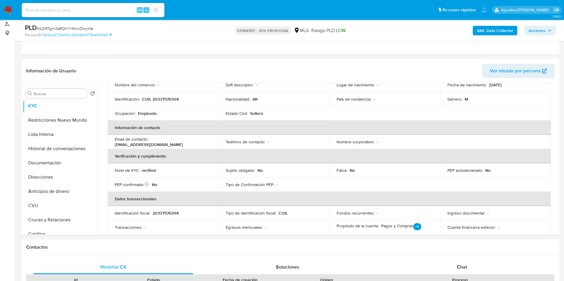
scroll to position [63, 0]
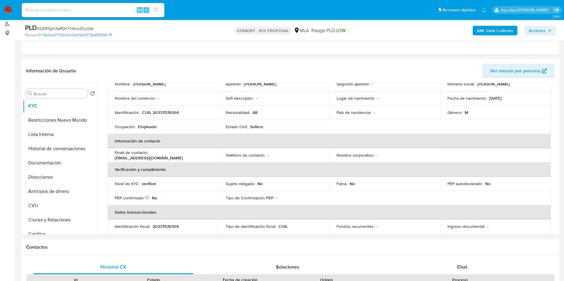
click at [108, 13] on input at bounding box center [93, 10] width 143 height 8
paste input "vdxCg9CQRKS7nZQfRY4FlYnd"
type input "vdxCg9CQRKS7nZQfRY4FlYnd"
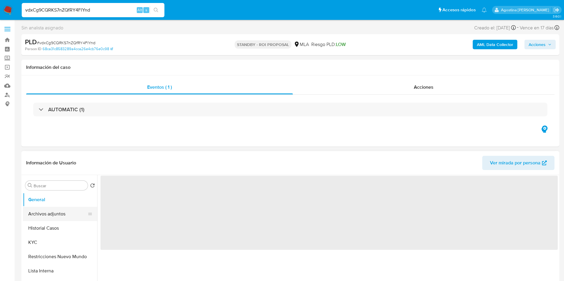
select select "10"
click at [37, 214] on button "Archivos adjuntos" at bounding box center [58, 214] width 70 height 14
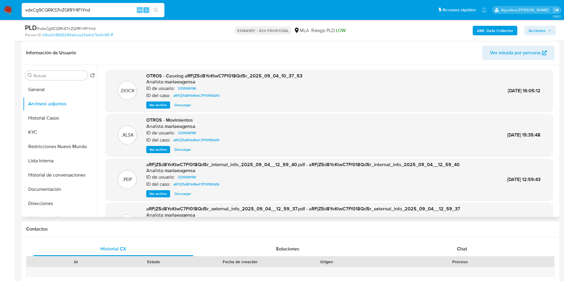
scroll to position [45, 0]
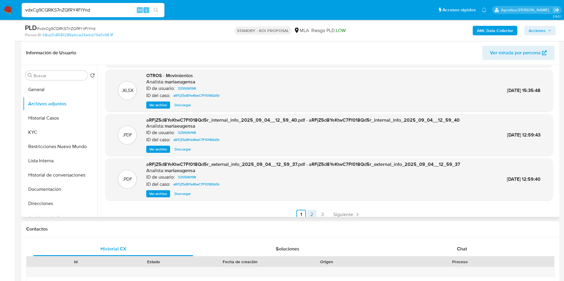
click at [313, 212] on link "2" at bounding box center [312, 215] width 10 height 10
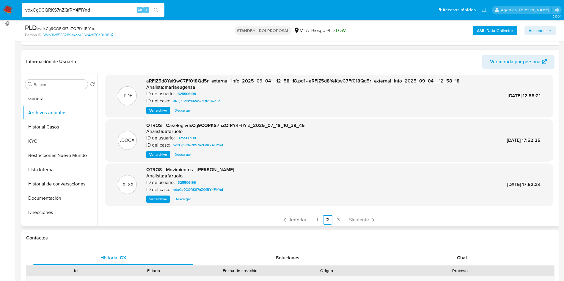
scroll to position [50, 0]
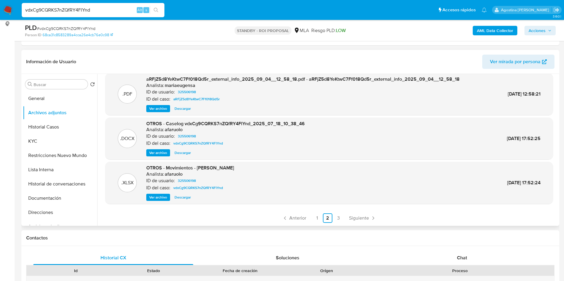
click at [185, 150] on span "Descargar" at bounding box center [182, 153] width 16 height 6
